Goal: Check status: Check status

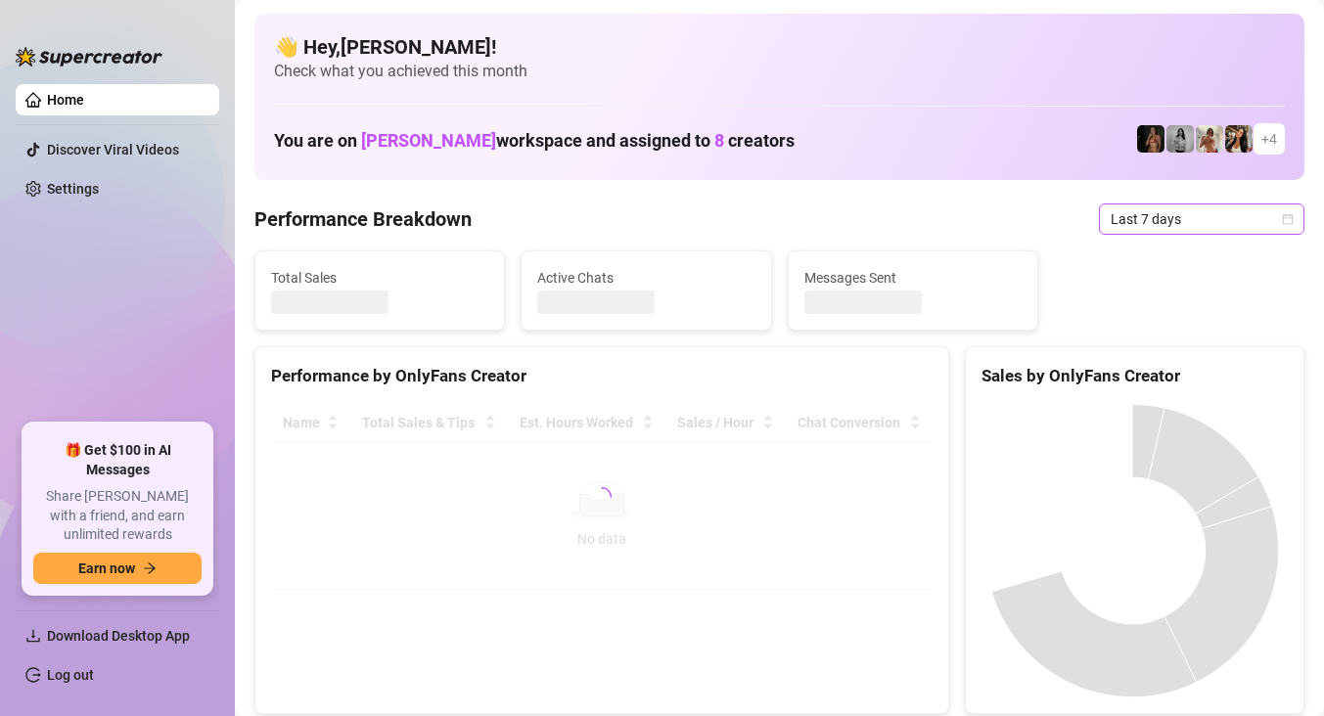
click at [1099, 230] on div "Last 7 days" at bounding box center [1201, 219] width 205 height 31
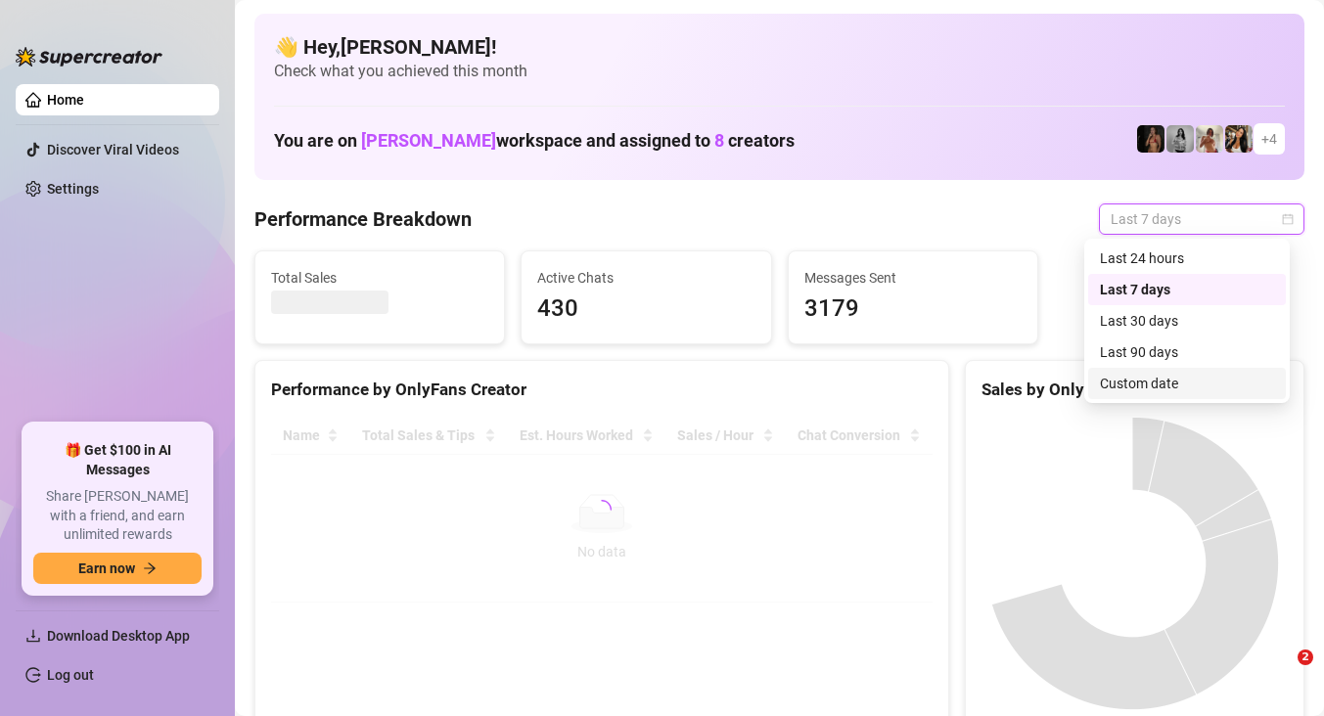
click at [1155, 386] on div "Custom date" at bounding box center [1187, 384] width 174 height 22
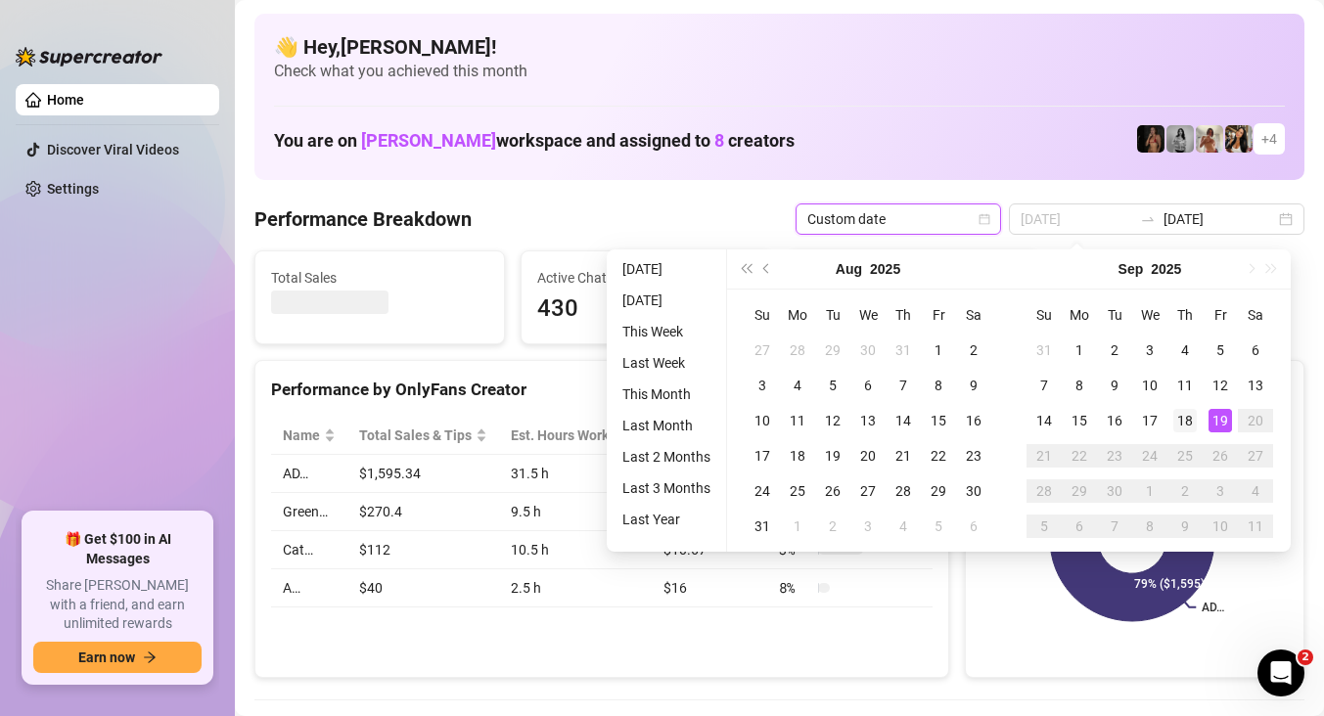
type input "[DATE]"
click at [1199, 419] on td "18" at bounding box center [1184, 420] width 35 height 35
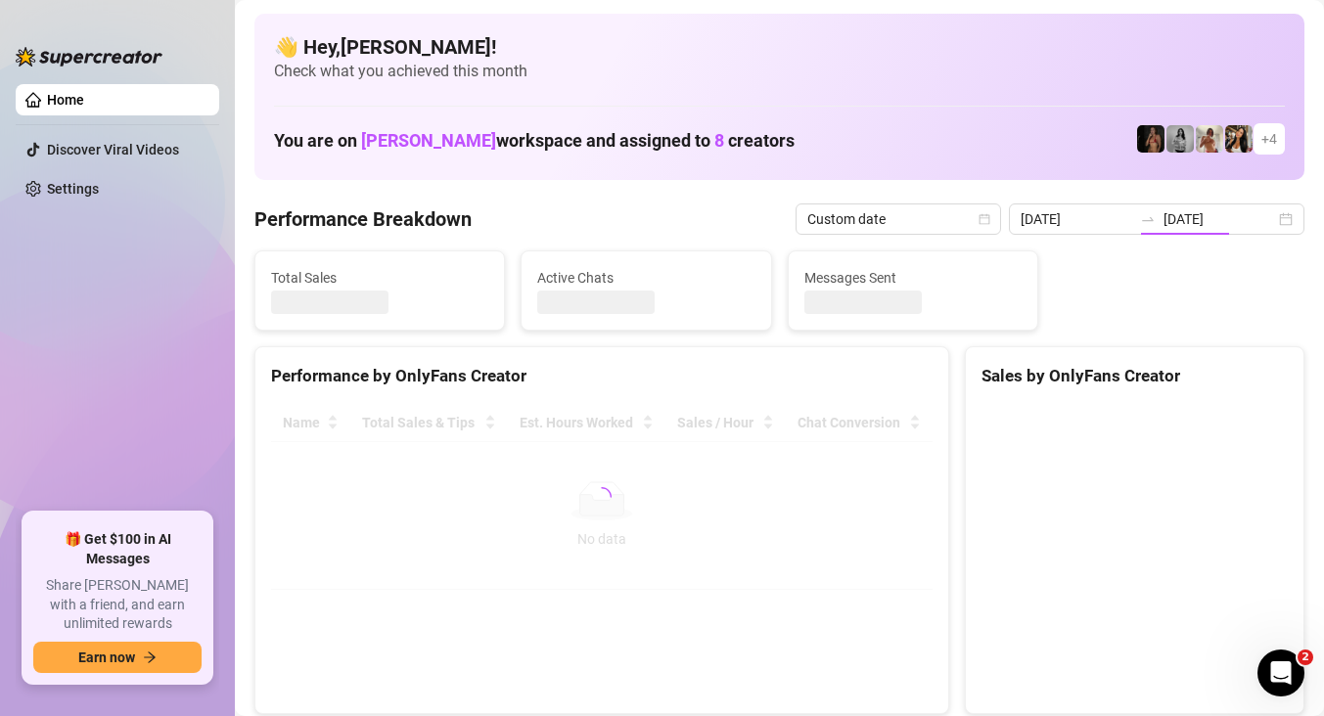
type input "[DATE]"
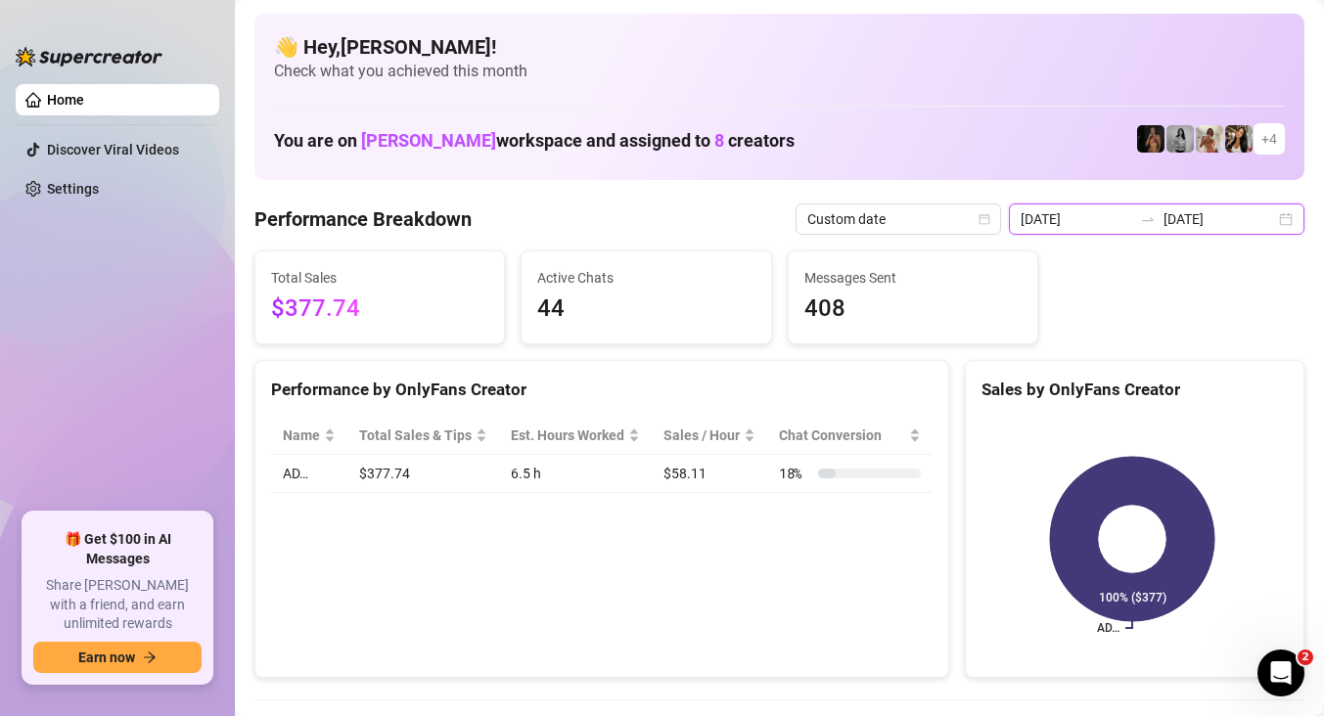
click at [1198, 223] on input "[DATE]" at bounding box center [1220, 219] width 112 height 22
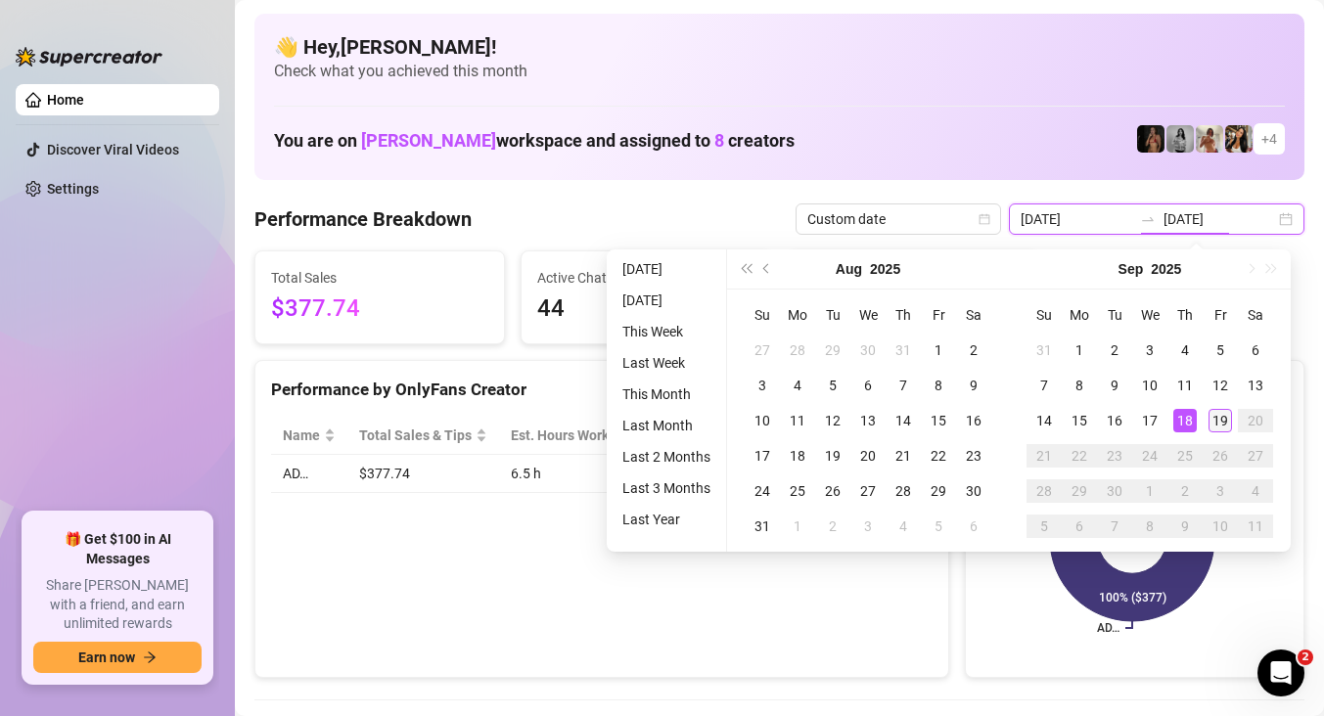
type input "[DATE]"
click at [1223, 420] on div "19" at bounding box center [1220, 420] width 23 height 23
type input "[DATE]"
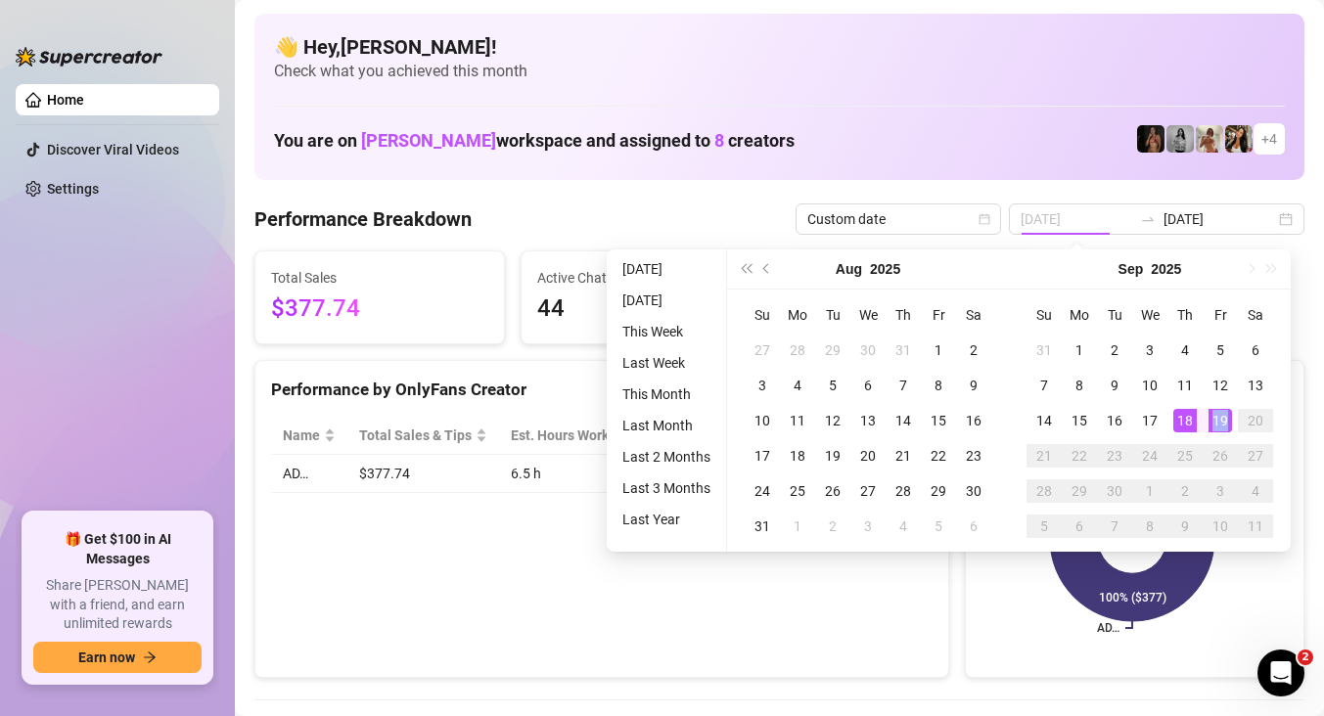
type input "[DATE]"
